Goal: Task Accomplishment & Management: Complete application form

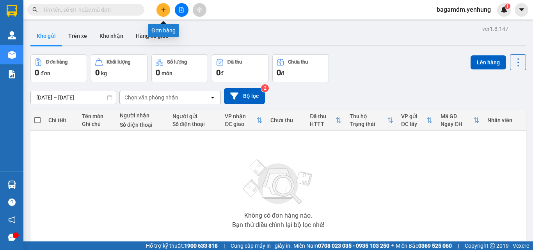
click at [162, 9] on icon "plus" at bounding box center [163, 9] width 5 height 5
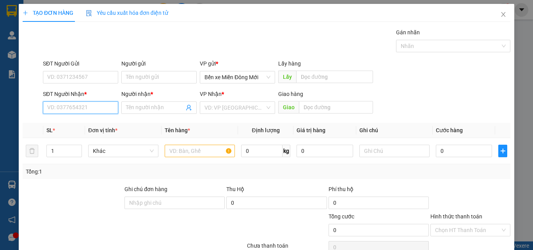
click at [62, 112] on input "SĐT Người Nhận *" at bounding box center [80, 107] width 75 height 12
type input "0912665868"
click at [160, 105] on input "Người nhận *" at bounding box center [155, 107] width 58 height 9
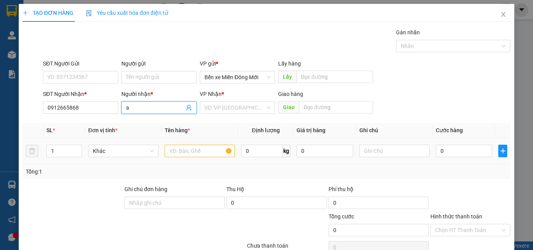
type input "a"
click at [209, 149] on input "text" at bounding box center [200, 151] width 70 height 12
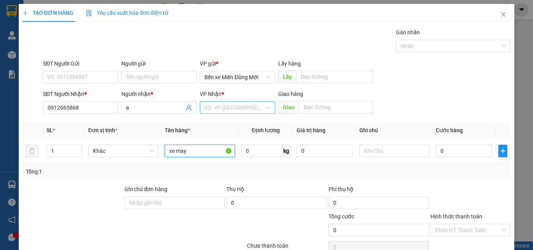
type input "xe may"
click at [232, 109] on input "search" at bounding box center [234, 108] width 60 height 12
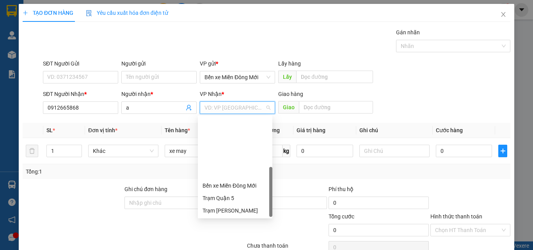
scroll to position [75, 0]
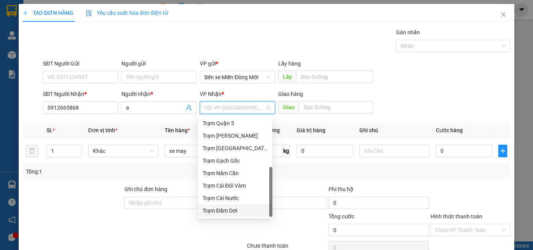
click at [225, 214] on div "Trạm Đầm Dơi" at bounding box center [234, 210] width 65 height 9
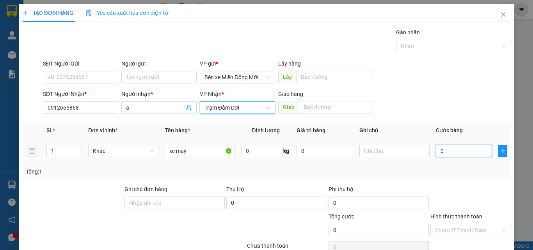
click at [460, 153] on input "0" at bounding box center [464, 151] width 56 height 12
type input "5"
type input "50"
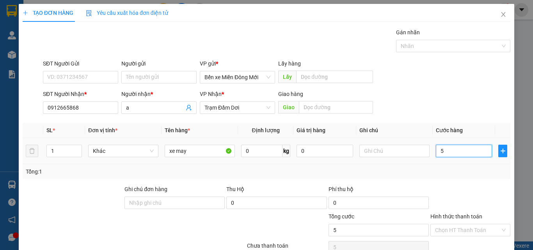
type input "50"
type input "500"
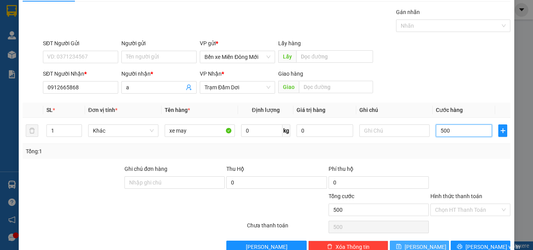
scroll to position [39, 0]
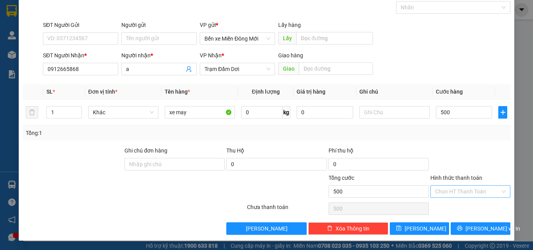
click at [469, 196] on input "Hình thức thanh toán" at bounding box center [467, 192] width 65 height 12
type input "500.000"
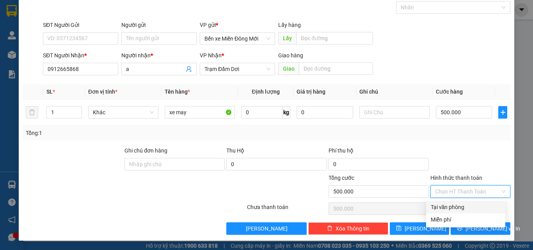
click at [466, 208] on div "Tại văn phòng" at bounding box center [466, 207] width 70 height 9
type input "0"
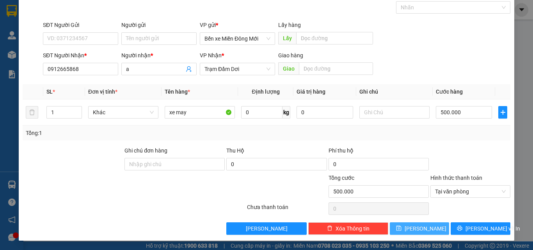
click at [405, 227] on button "Lưu" at bounding box center [420, 228] width 60 height 12
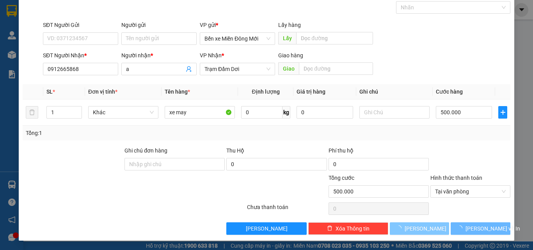
type input "0"
